Goal: Book appointment/travel/reservation

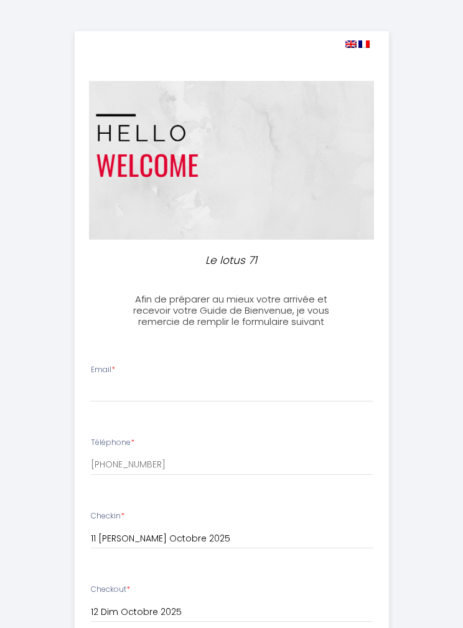
select select
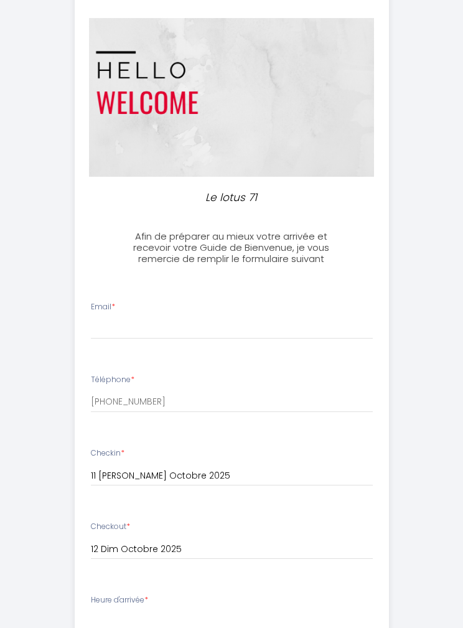
scroll to position [63, 0]
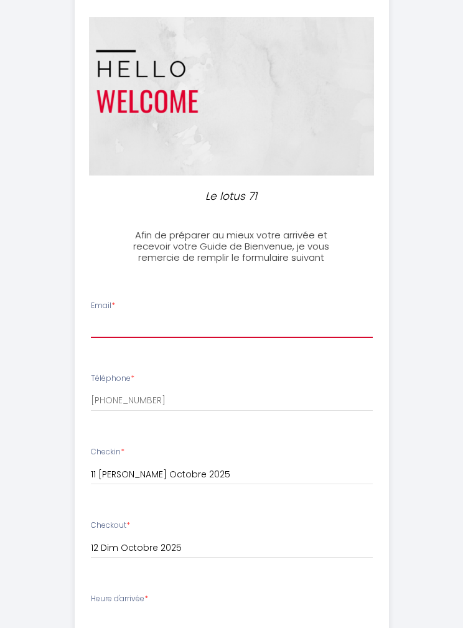
click at [113, 327] on input "Email *" at bounding box center [232, 327] width 282 height 22
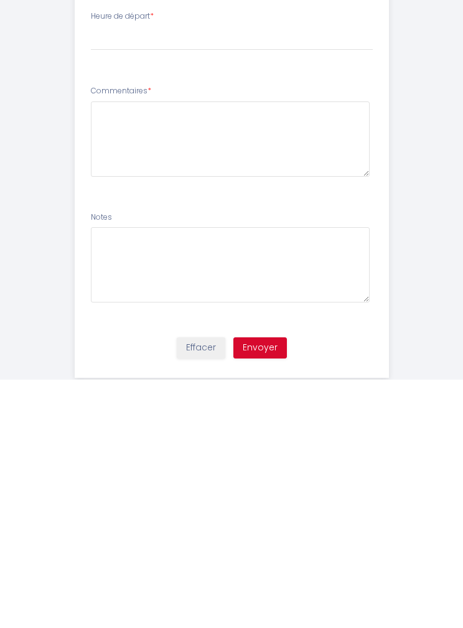
scroll to position [497, 0]
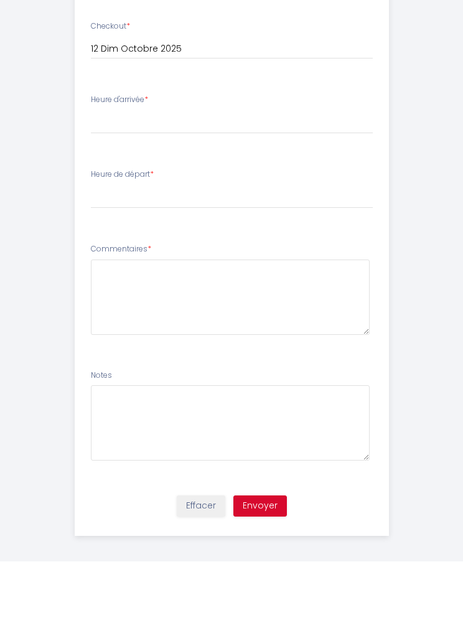
type input "[EMAIL_ADDRESS][DOMAIN_NAME]"
click at [115, 177] on select "16:30 17:00 17:30 18:00 18:30 19:00 19:30 20:00 20:30 21:00 21:30 22:00 22:30 2…" at bounding box center [232, 189] width 282 height 24
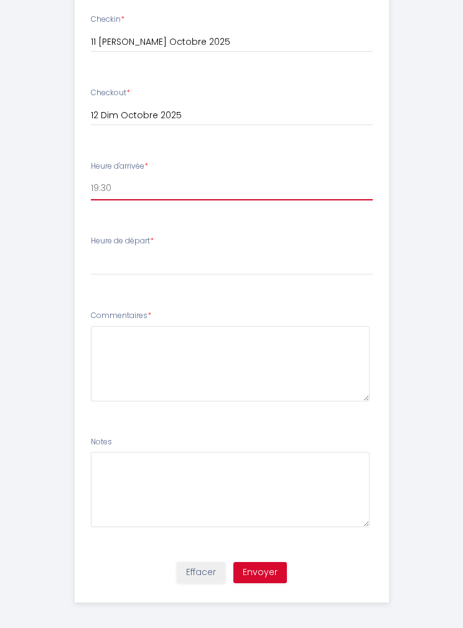
click at [131, 191] on select "16:30 17:00 17:30 18:00 18:30 19:00 19:30 20:00 20:30 21:00 21:30 22:00 22:30 2…" at bounding box center [232, 189] width 282 height 24
select select "18:00"
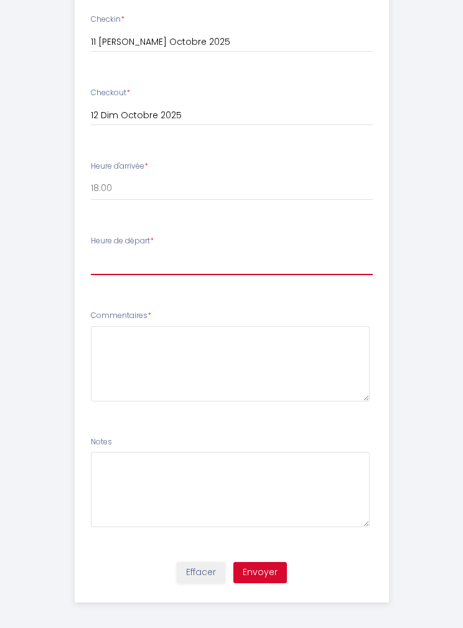
click at [102, 259] on select "00:00 00:30 01:00 01:30 02:00 02:30 03:00 03:30 04:00 04:30 05:00 05:30 06:00 0…" at bounding box center [232, 263] width 282 height 24
click at [99, 256] on select "00:00 00:30 01:00 01:30 02:00 02:30 03:00 03:30 04:00 04:30 05:00 05:30 06:00 0…" at bounding box center [232, 263] width 282 height 24
select select "10:00"
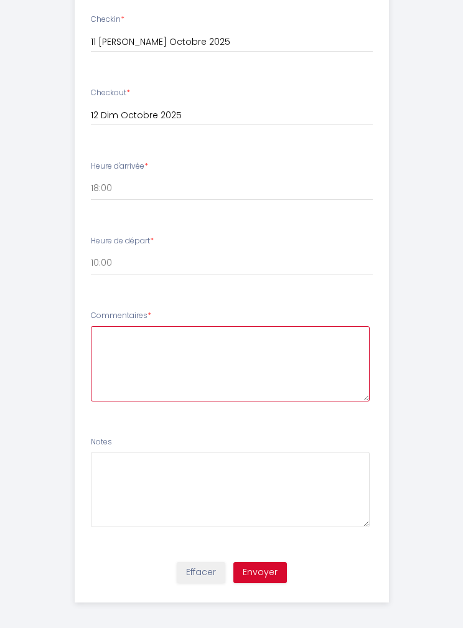
click at [114, 349] on textarea at bounding box center [230, 363] width 279 height 75
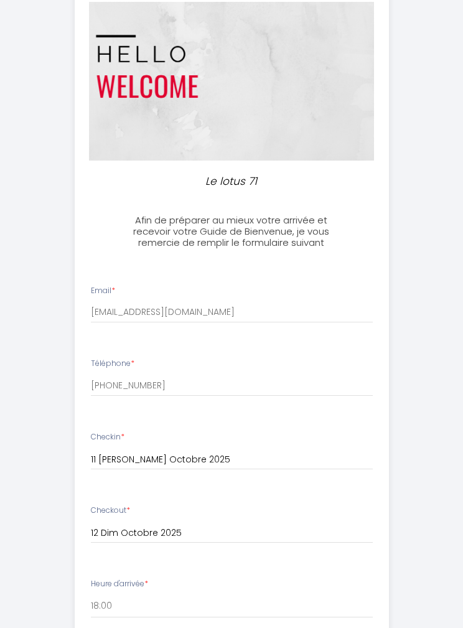
scroll to position [0, 0]
